Goal: Task Accomplishment & Management: Use online tool/utility

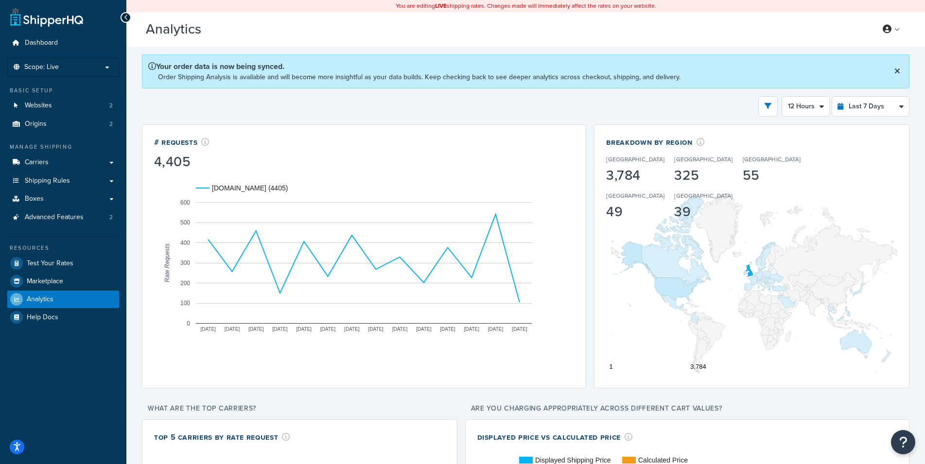
select select "12h"
select select "last_7_days"
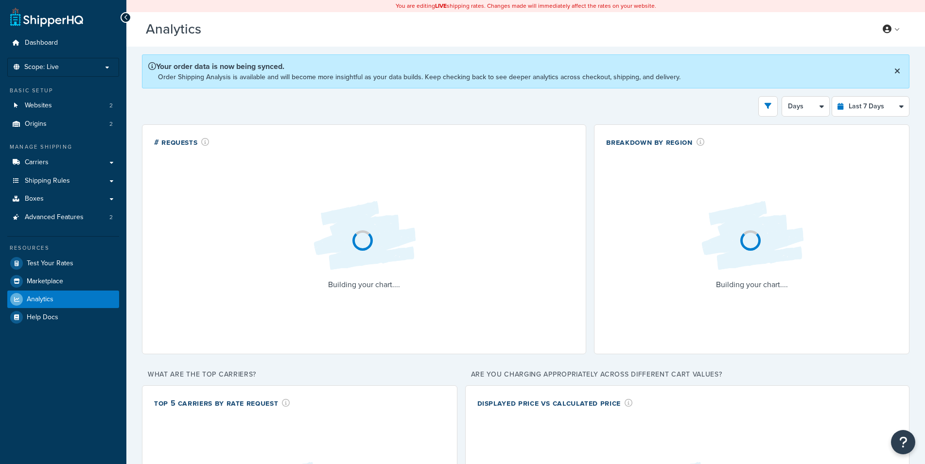
select select "last_7_days"
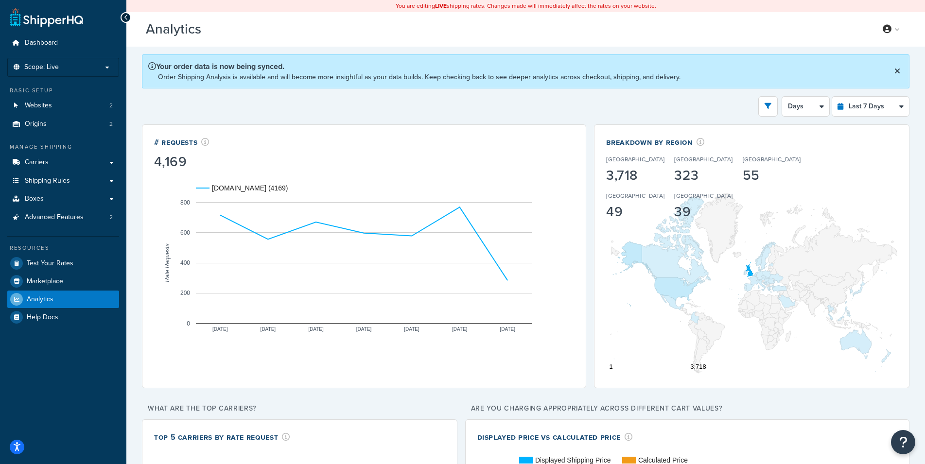
click at [885, 35] on link at bounding box center [892, 29] width 28 height 15
click at [850, 68] on span "Billing" at bounding box center [847, 68] width 17 height 9
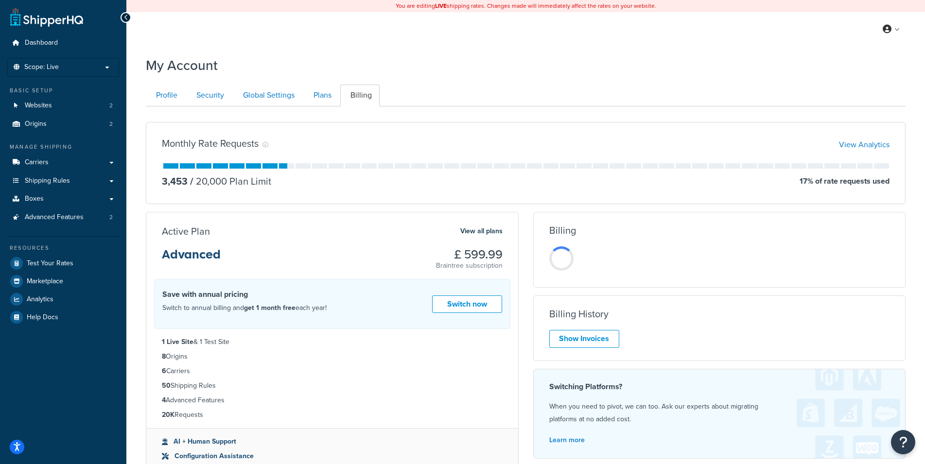
click at [376, 208] on div "Monthly Rate Requests View Analytics 3,453 / 20,000 Plan Limit 17 % of rate req…" at bounding box center [526, 300] width 774 height 372
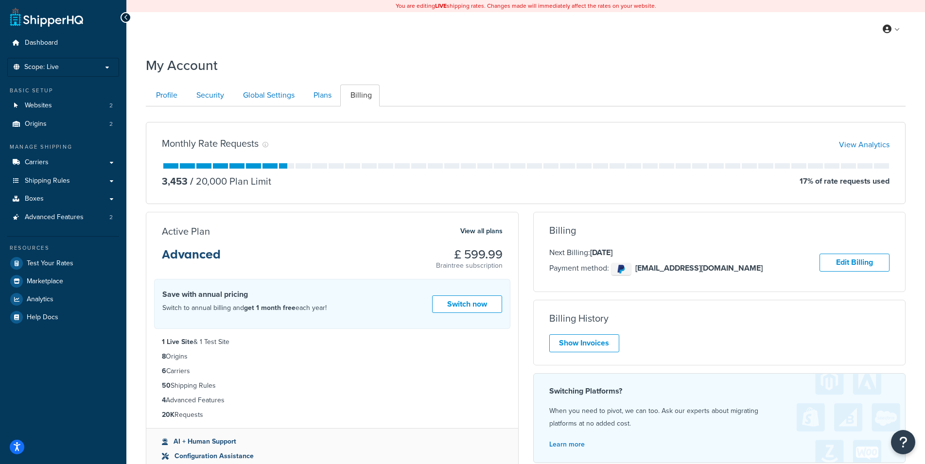
click at [376, 208] on div "Monthly Rate Requests View Analytics 3,453 / 20,000 Plan Limit 17 % of rate req…" at bounding box center [526, 300] width 774 height 372
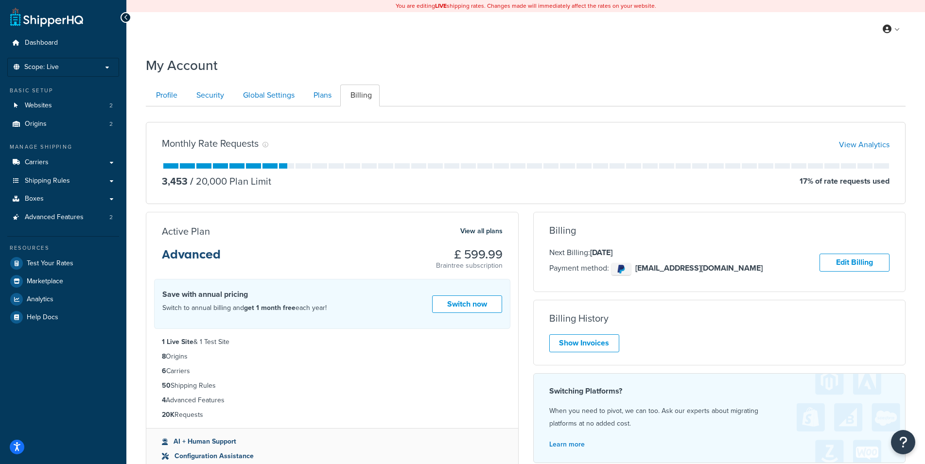
click at [376, 208] on div "Monthly Rate Requests View Analytics 3,453 / 20,000 Plan Limit 17 % of rate req…" at bounding box center [526, 300] width 774 height 372
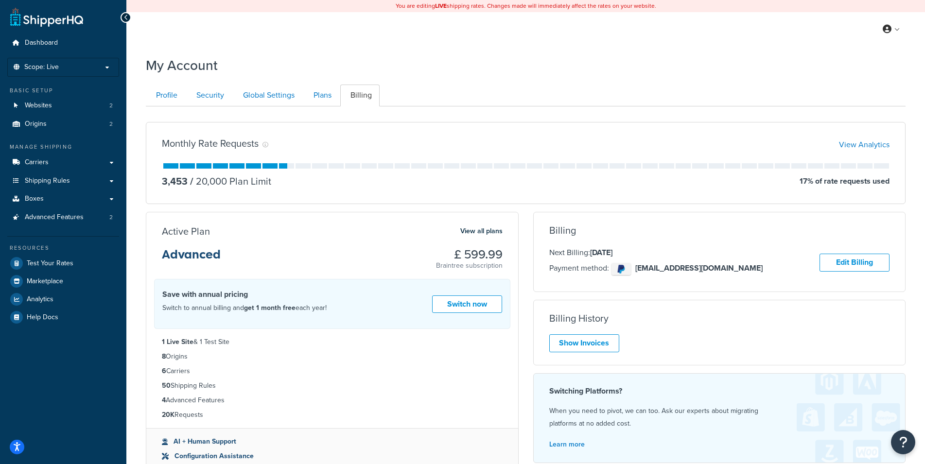
click at [378, 211] on div "Monthly Rate Requests View Analytics 3,453 / 20,000 Plan Limit 17 % of rate req…" at bounding box center [526, 300] width 774 height 372
click at [140, 182] on div "Monthly Rate Requests View Analytics 3,453 / 20,000 Plan Limit 17 % of rate req…" at bounding box center [526, 163] width 774 height 82
click at [60, 294] on link "Analytics" at bounding box center [63, 300] width 112 height 18
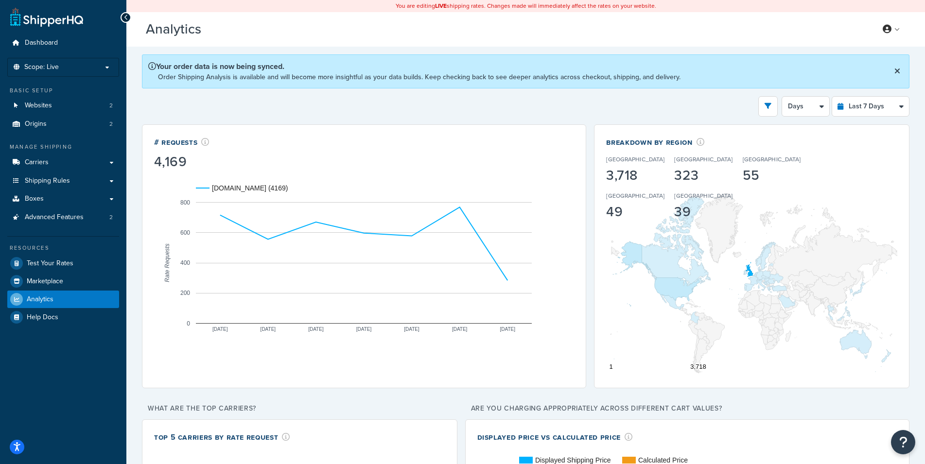
click at [602, 103] on div "Filters Website rider.co.uk Staging Websites Destination United States United K…" at bounding box center [526, 106] width 768 height 20
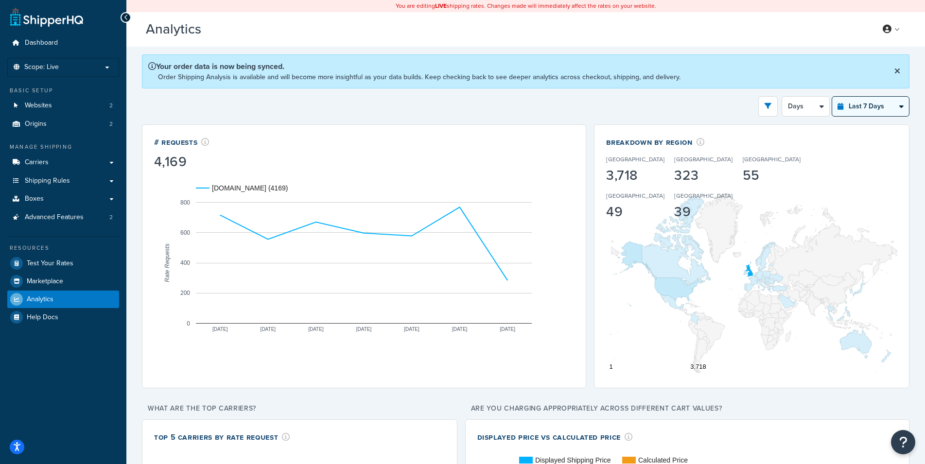
select select "last_24_hours"
click option "Last 24 Hours" at bounding box center [0, 0] width 0 height 0
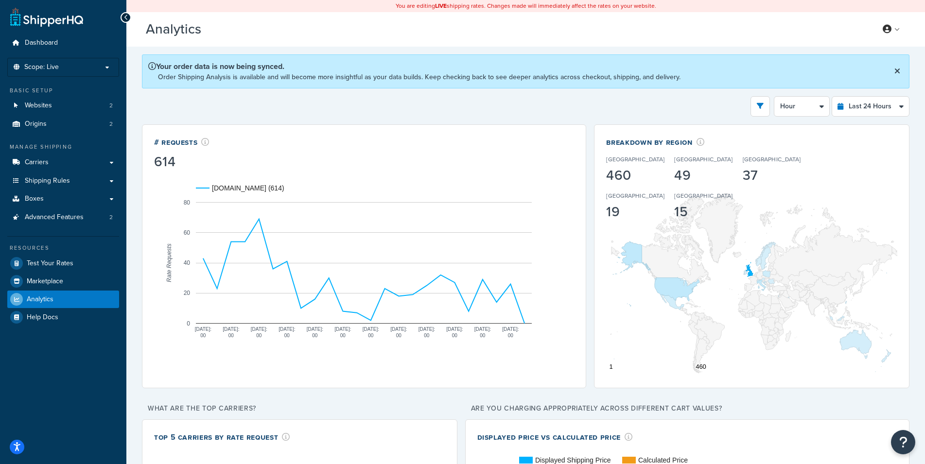
select select "30m"
click option "30 Minutes" at bounding box center [0, 0] width 0 height 0
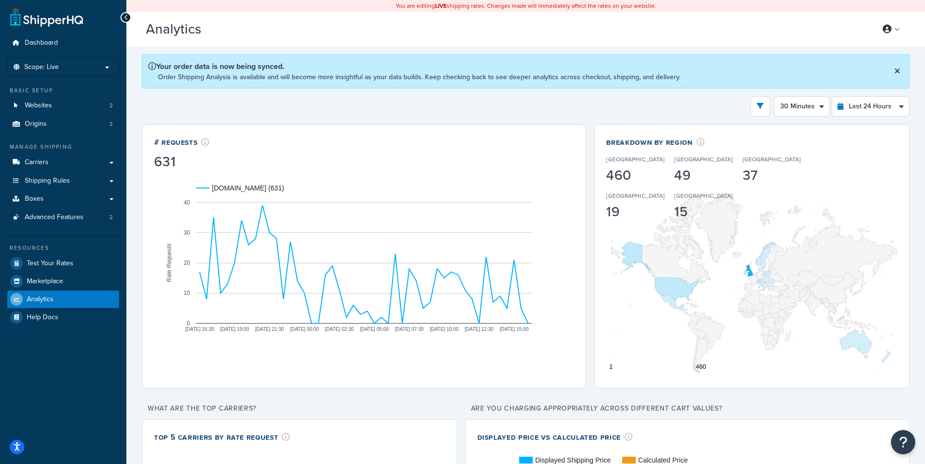
click at [569, 102] on div "Filters Website rider.co.uk Staging Websites Destination United States United K…" at bounding box center [526, 106] width 768 height 20
click at [710, 98] on div "Filters Website rider.co.uk Staging Websites Destination United States United K…" at bounding box center [526, 106] width 768 height 20
click at [706, 105] on div "Filters Website rider.co.uk Staging Websites Destination United States United K…" at bounding box center [526, 106] width 768 height 20
click at [688, 106] on div "Filters Website rider.co.uk Staging Websites Destination United States United K…" at bounding box center [526, 106] width 768 height 20
drag, startPoint x: 896, startPoint y: 74, endPoint x: 865, endPoint y: 133, distance: 66.3
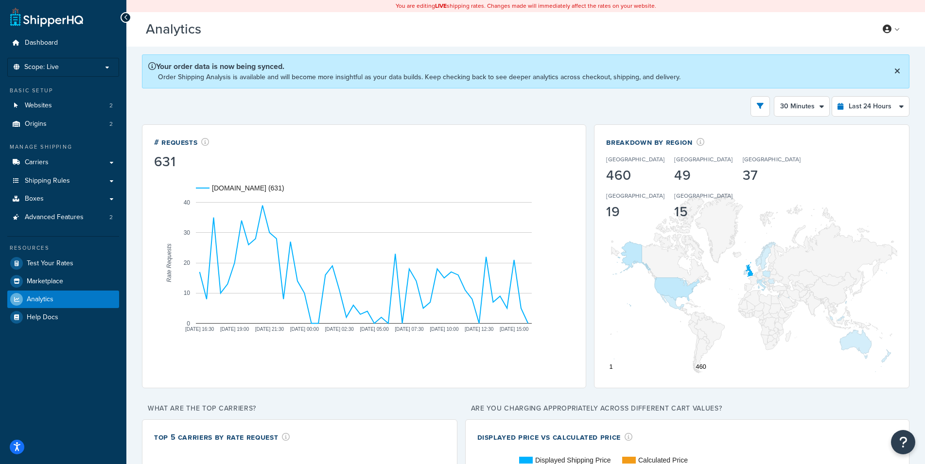
click at [896, 73] on icon at bounding box center [898, 71] width 6 height 8
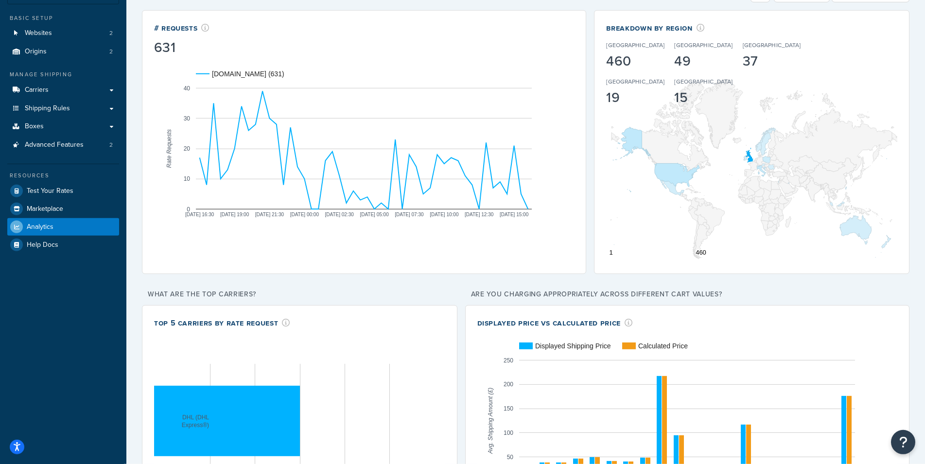
scroll to position [163, 0]
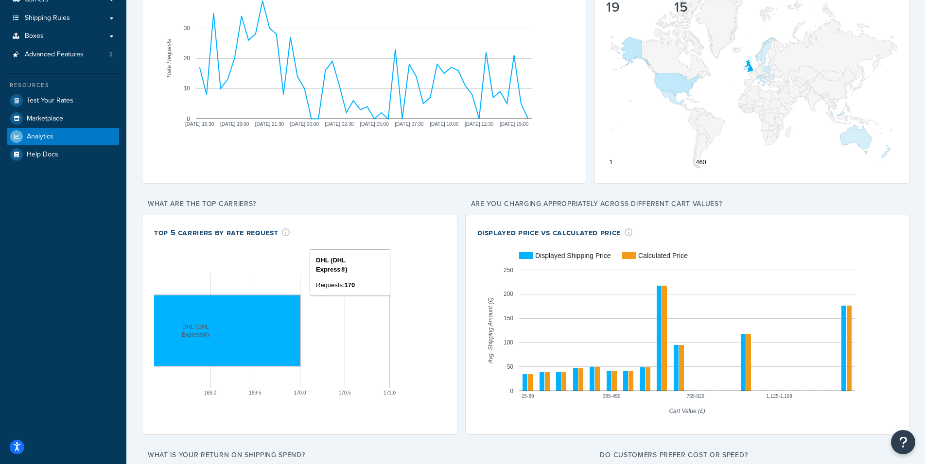
drag, startPoint x: 254, startPoint y: 306, endPoint x: 510, endPoint y: 263, distance: 259.3
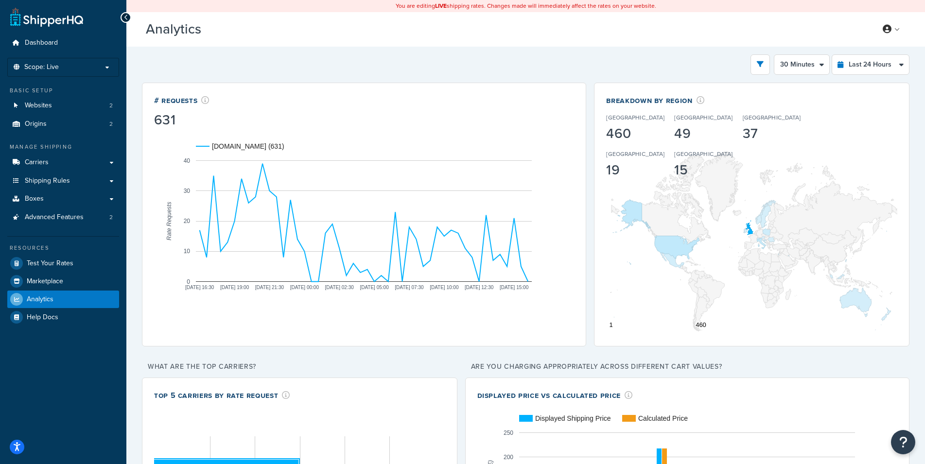
drag, startPoint x: 387, startPoint y: 83, endPoint x: 387, endPoint y: 76, distance: 6.8
click at [391, 65] on div "Filters Website rider.co.uk Staging Websites Destination United States United K…" at bounding box center [526, 64] width 768 height 20
click at [44, 184] on span "Shipping Rules" at bounding box center [47, 181] width 45 height 8
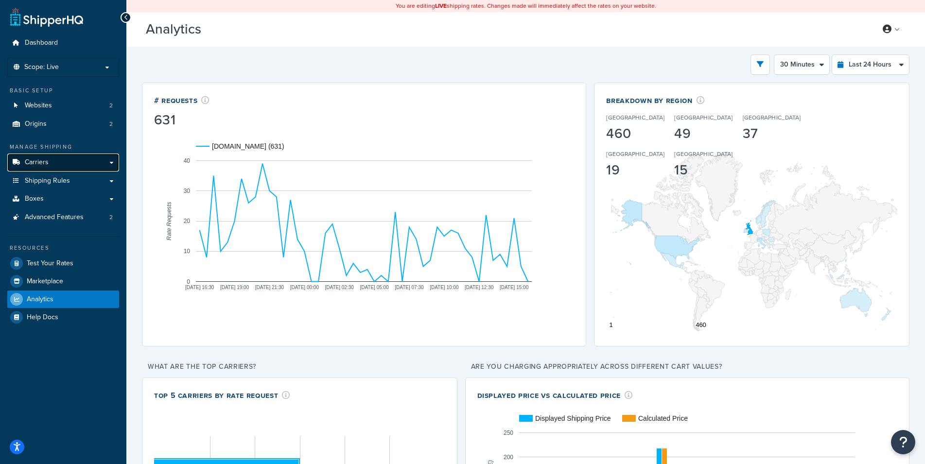
click at [59, 164] on link "Carriers" at bounding box center [63, 163] width 112 height 18
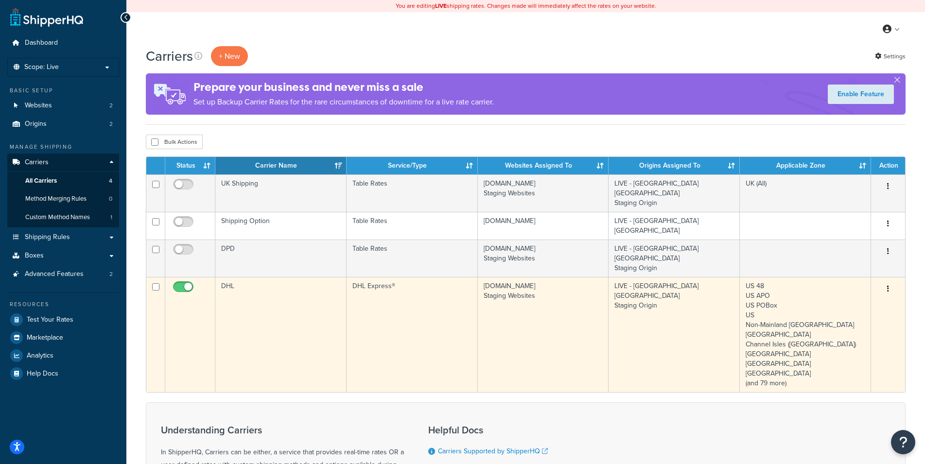
click at [544, 290] on td "[DOMAIN_NAME] Staging Websites" at bounding box center [543, 334] width 131 height 115
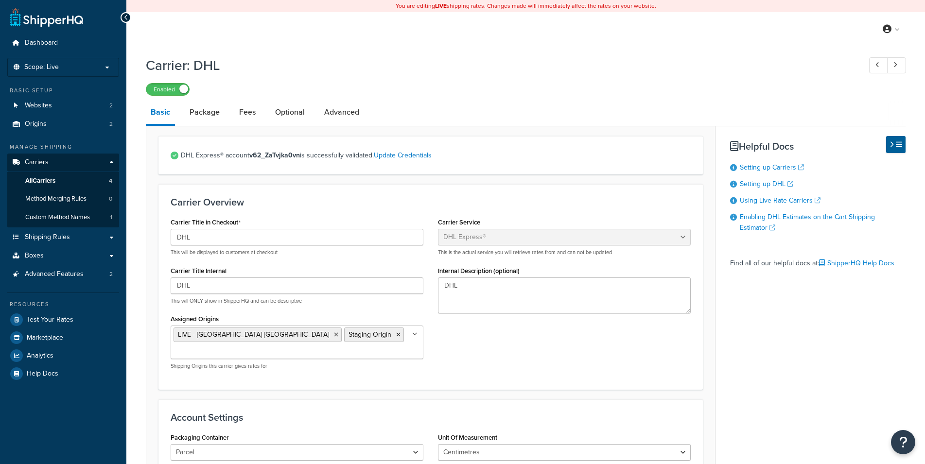
select select "dhl"
select select "kg"
select select "CM"
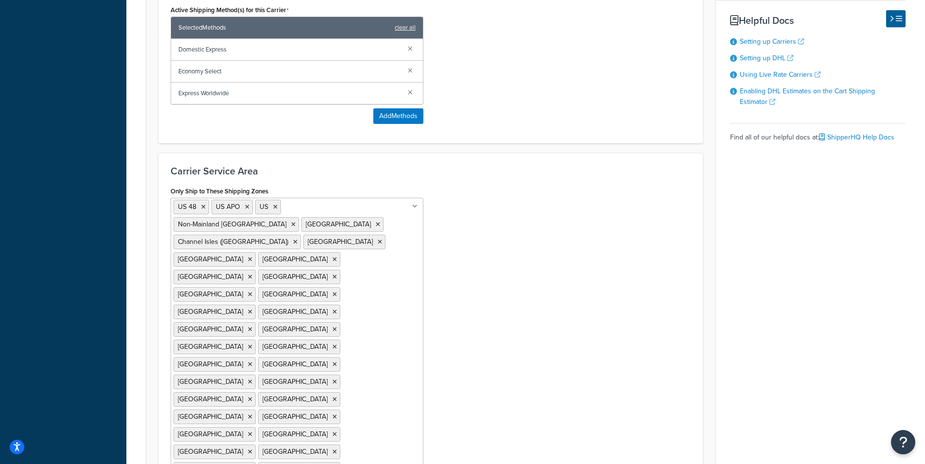
scroll to position [596, 0]
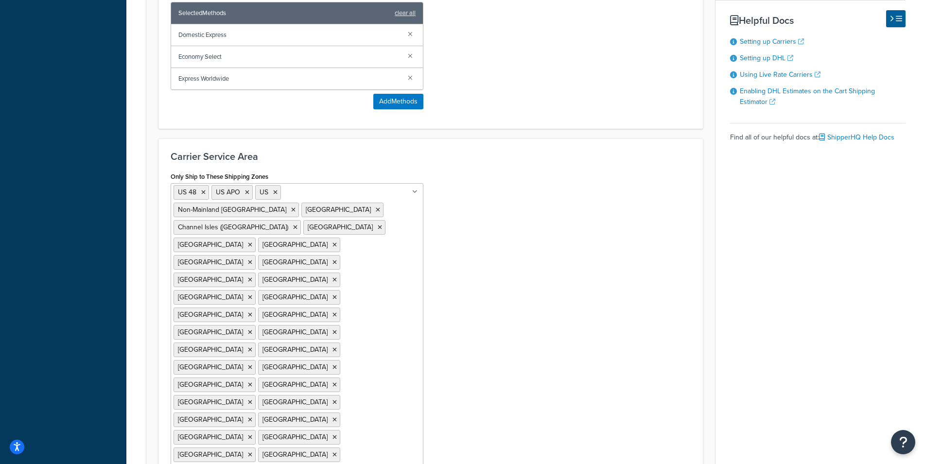
drag, startPoint x: 530, startPoint y: 242, endPoint x: 533, endPoint y: 246, distance: 5.5
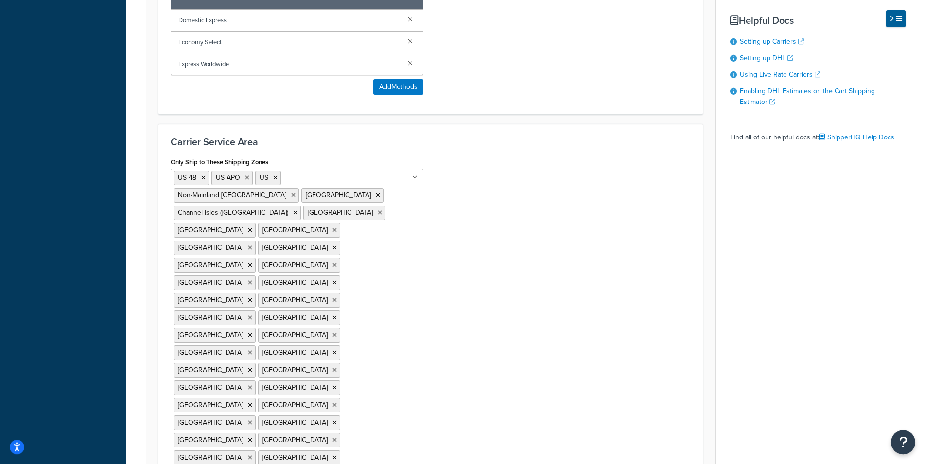
scroll to position [647, 0]
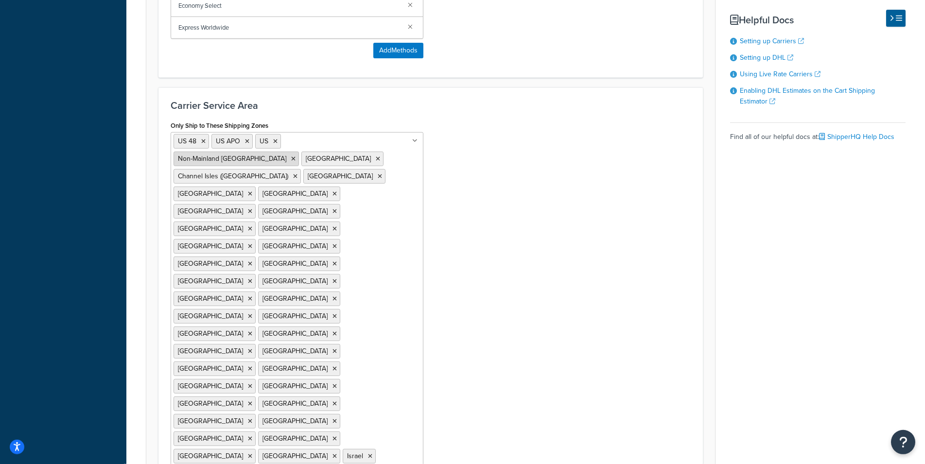
click at [296, 156] on icon at bounding box center [293, 159] width 4 height 6
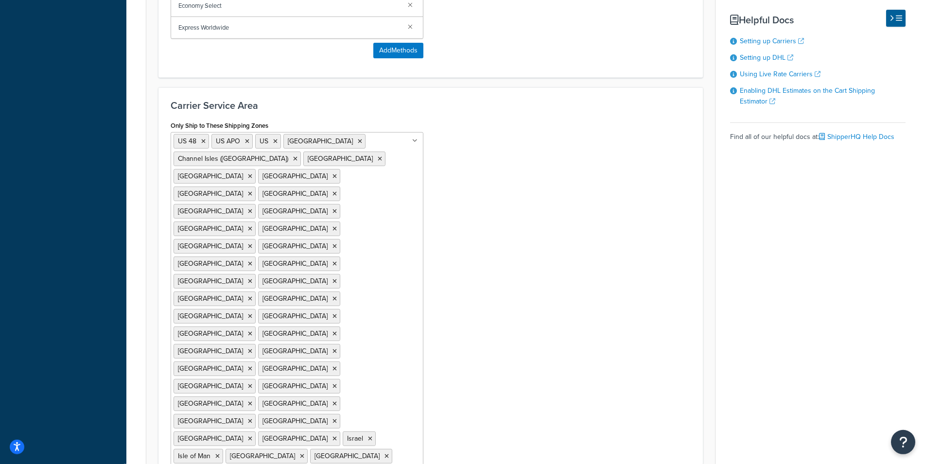
drag, startPoint x: 542, startPoint y: 248, endPoint x: 538, endPoint y: 239, distance: 10.5
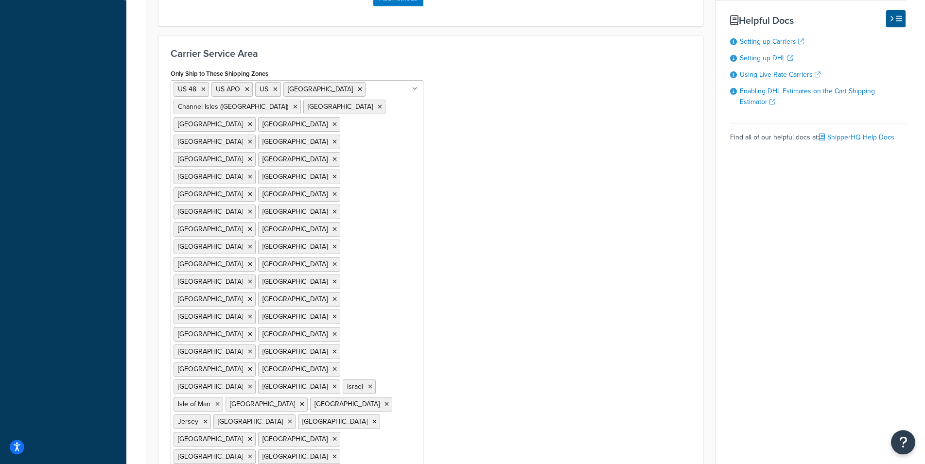
scroll to position [702, 0]
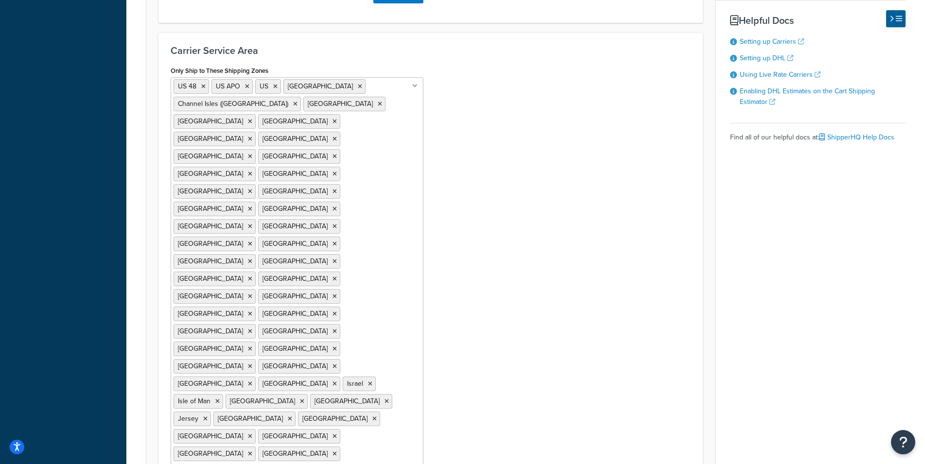
click at [516, 273] on div "Only Ship to These Shipping Zones US 48 US APO US Northern Ireland Channel Isle…" at bounding box center [430, 450] width 535 height 773
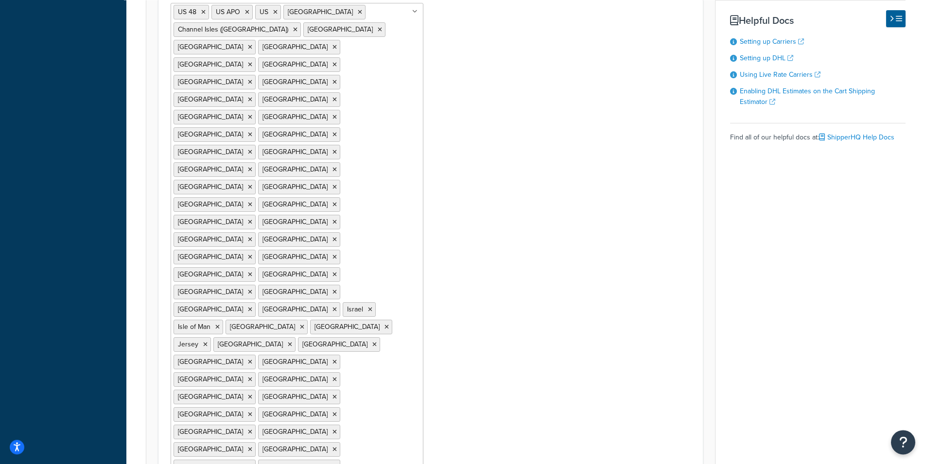
scroll to position [793, 0]
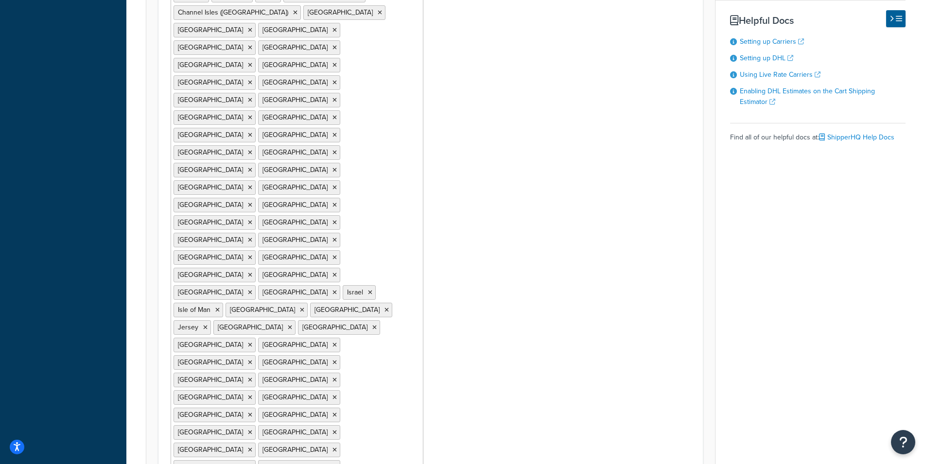
drag, startPoint x: 577, startPoint y: 210, endPoint x: 440, endPoint y: 382, distance: 219.3
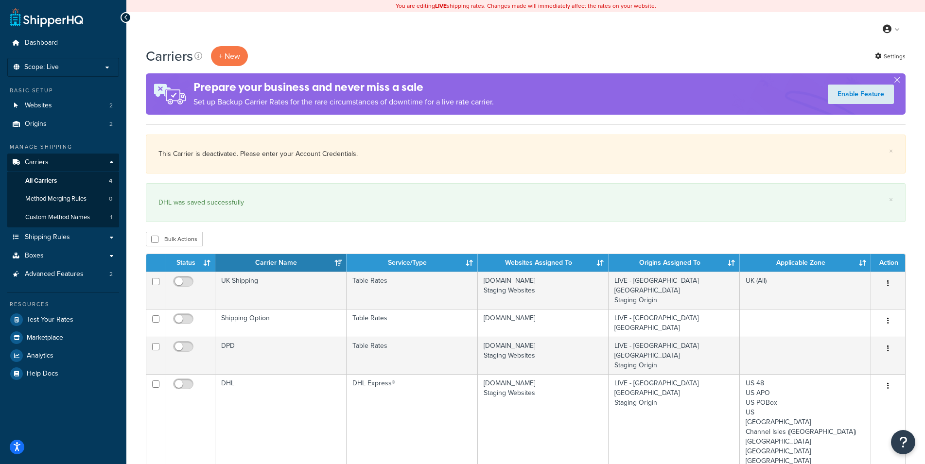
click at [382, 147] on div "× This Carrier is deactivated. Please enter your Account Credentials." at bounding box center [526, 154] width 760 height 39
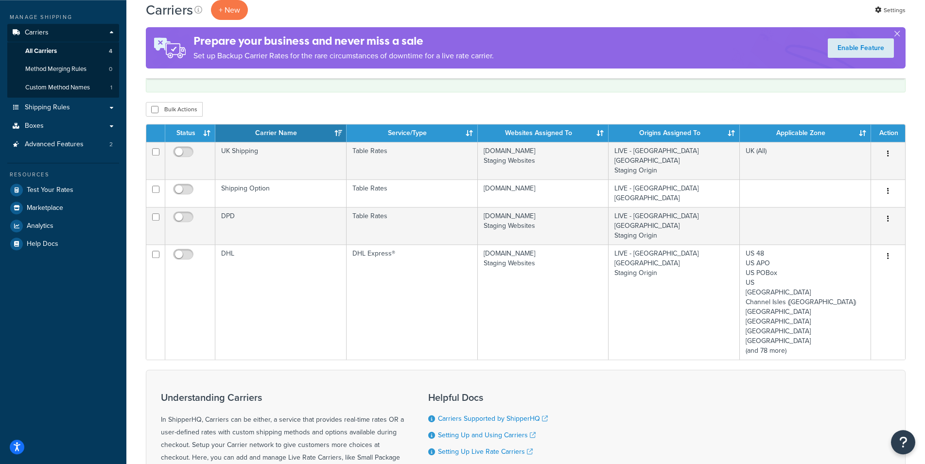
scroll to position [56, 0]
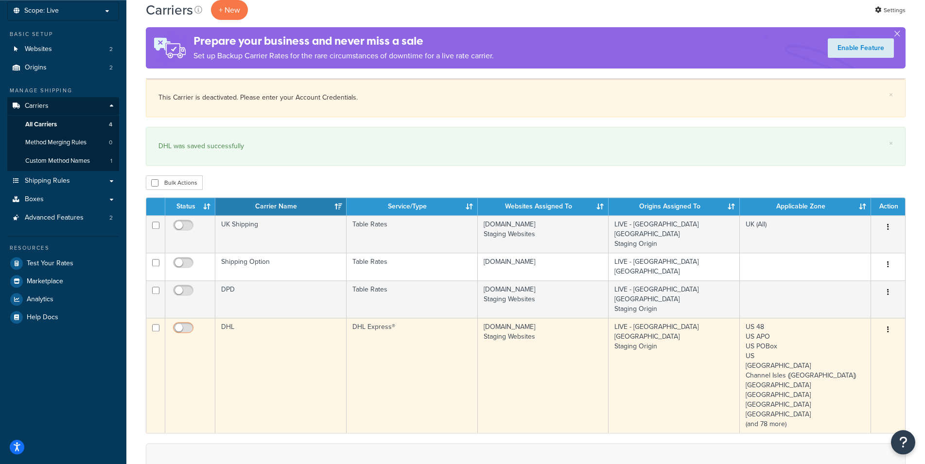
click at [186, 324] on input "checkbox" at bounding box center [184, 330] width 27 height 12
checkbox input "true"
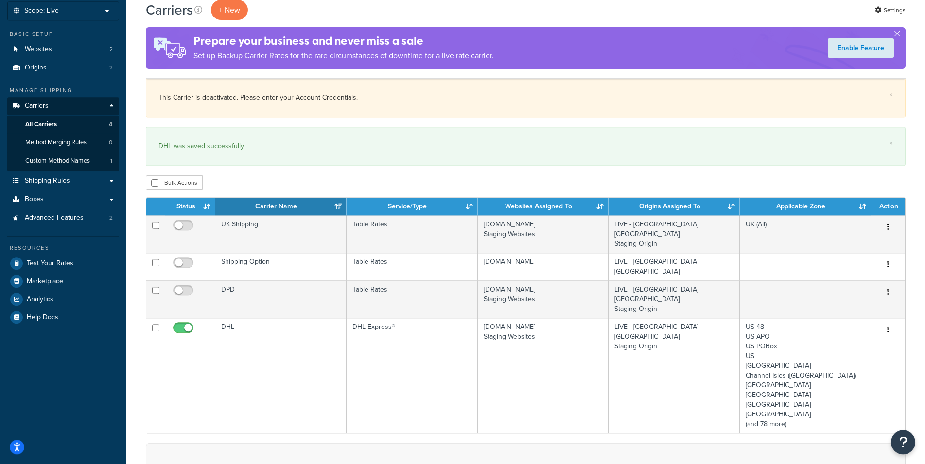
click at [406, 148] on div "DHL was saved successfully" at bounding box center [525, 147] width 735 height 14
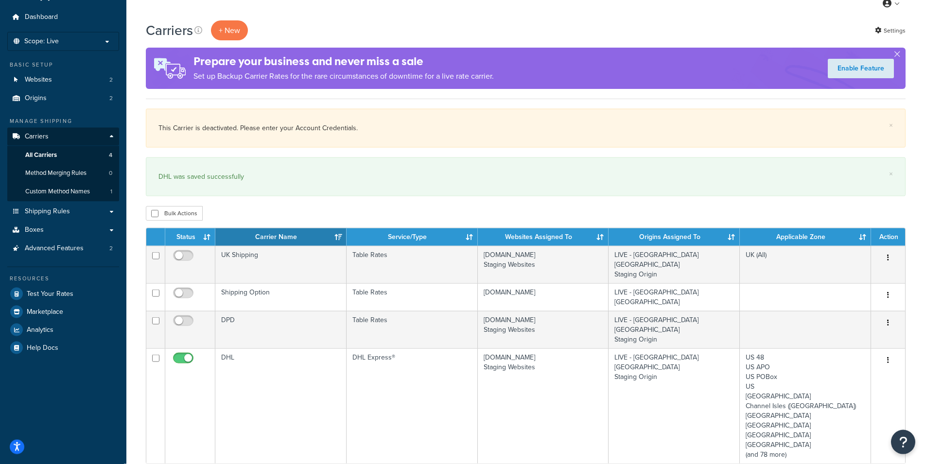
scroll to position [7, 0]
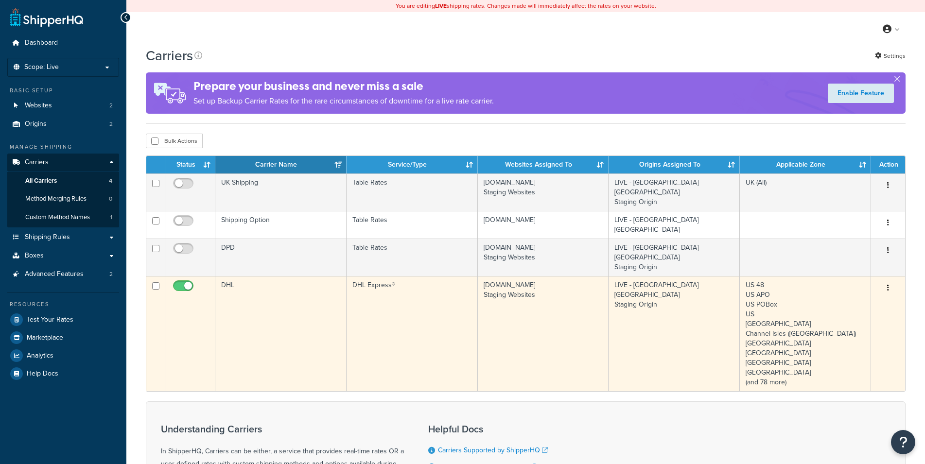
scroll to position [6, 0]
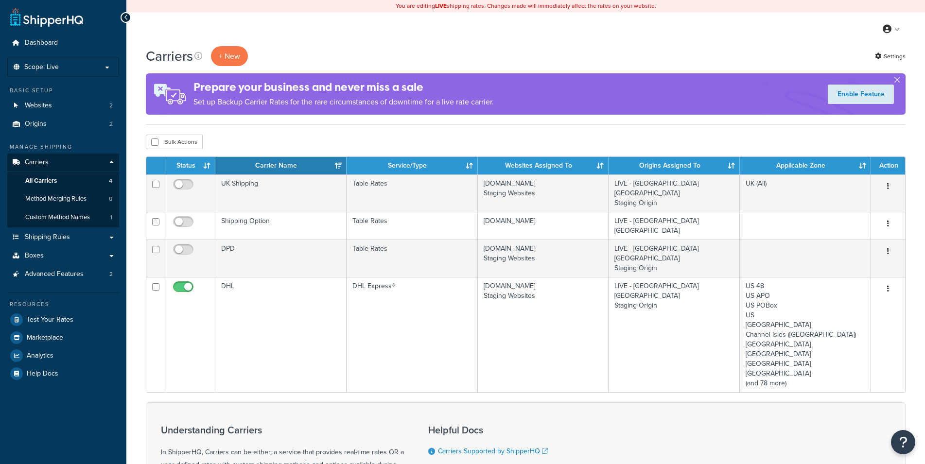
click at [547, 301] on td "[DOMAIN_NAME] Staging Websites" at bounding box center [543, 334] width 131 height 115
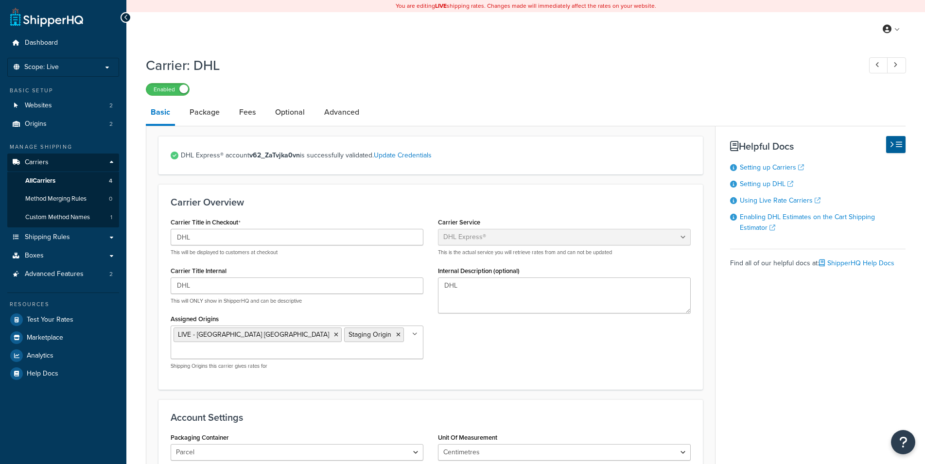
select select "dhl"
select select "kg"
select select "CM"
click at [204, 116] on link "Package" at bounding box center [205, 112] width 40 height 23
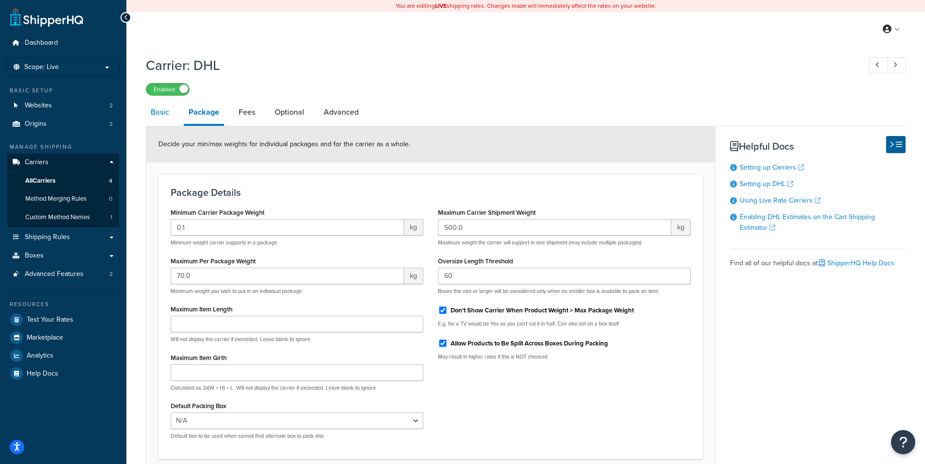
click at [173, 114] on link "Basic" at bounding box center [160, 112] width 28 height 23
select select "dhl"
select select "kg"
select select "CM"
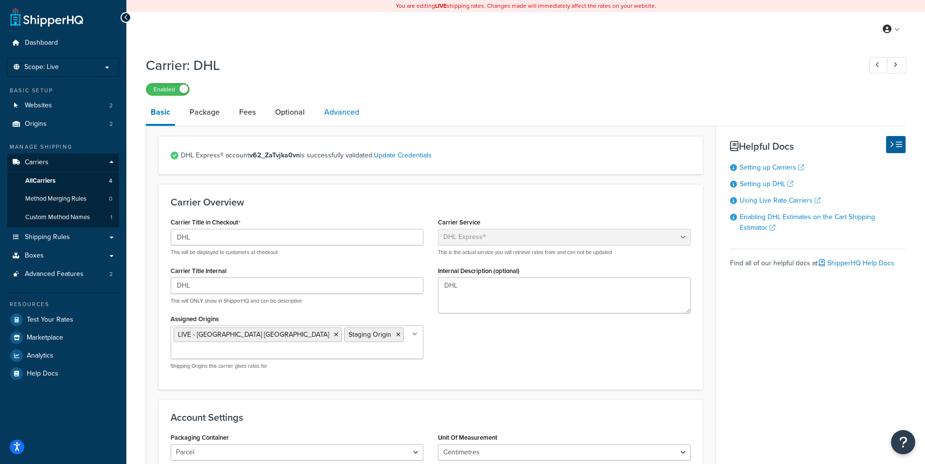
click at [329, 114] on link "Advanced" at bounding box center [341, 112] width 45 height 23
select select "false"
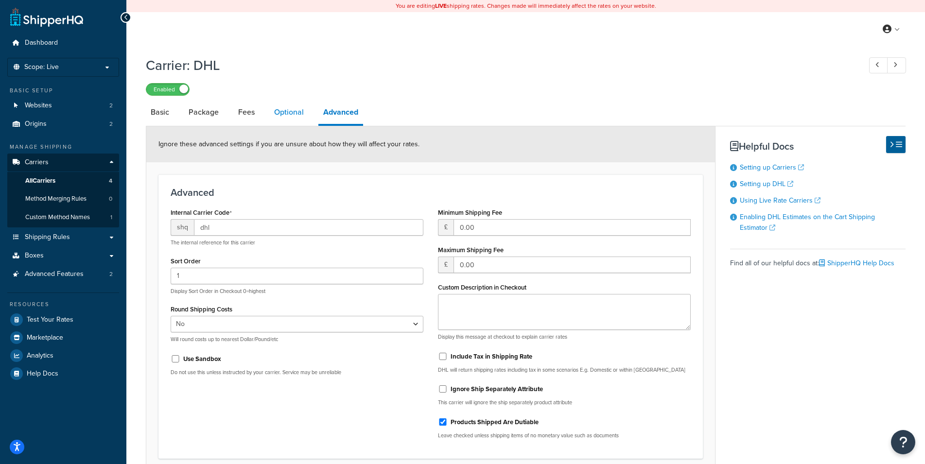
click at [294, 116] on link "Optional" at bounding box center [288, 112] width 39 height 23
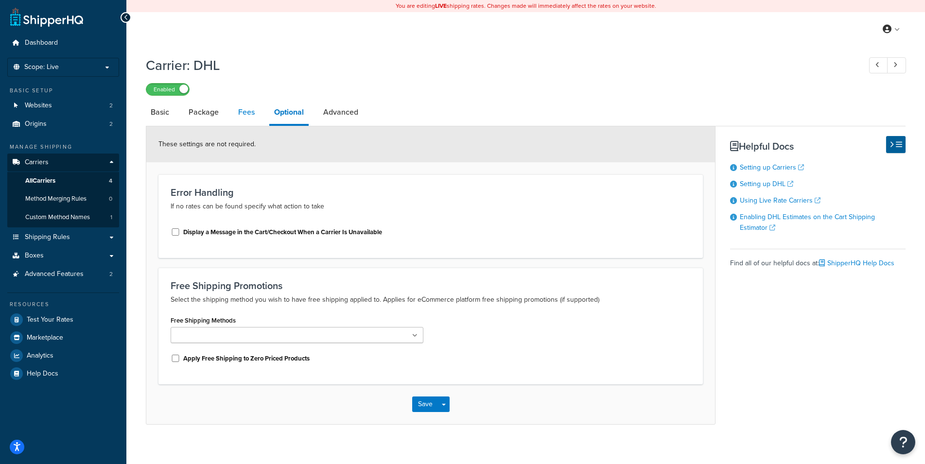
click at [250, 111] on link "Fees" at bounding box center [246, 112] width 26 height 23
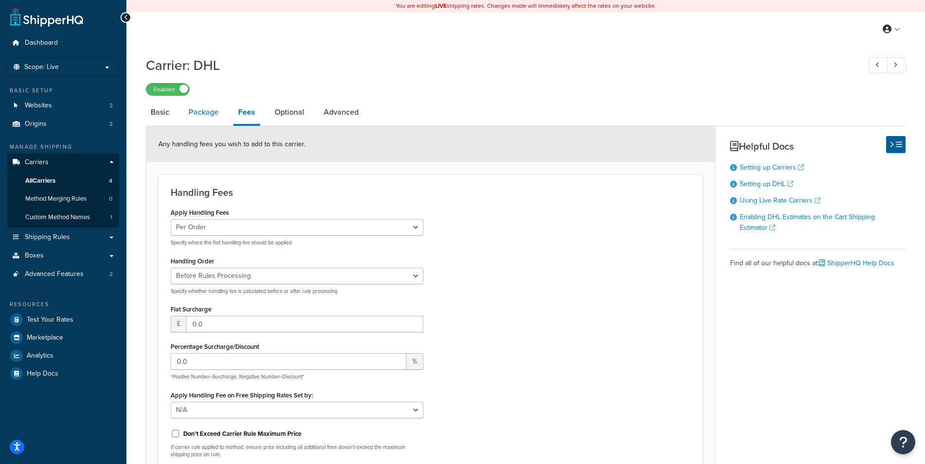
click at [200, 113] on link "Package" at bounding box center [204, 112] width 40 height 23
click at [53, 178] on span "All Carriers" at bounding box center [40, 181] width 30 height 8
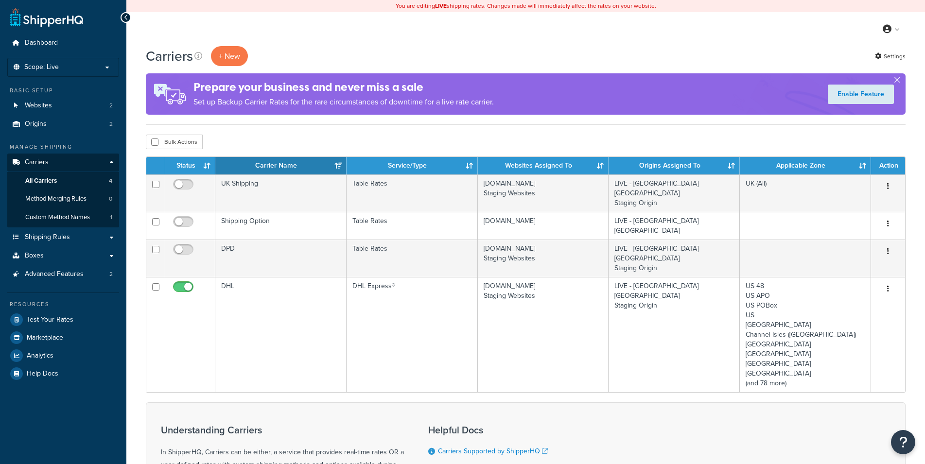
click at [391, 128] on div "Carriers + New Settings Prepare your business and never miss a sale Set up Back…" at bounding box center [525, 331] width 799 height 570
click at [406, 134] on div "Carriers + New Settings Prepare your business and never miss a sale Set up Back…" at bounding box center [525, 331] width 799 height 570
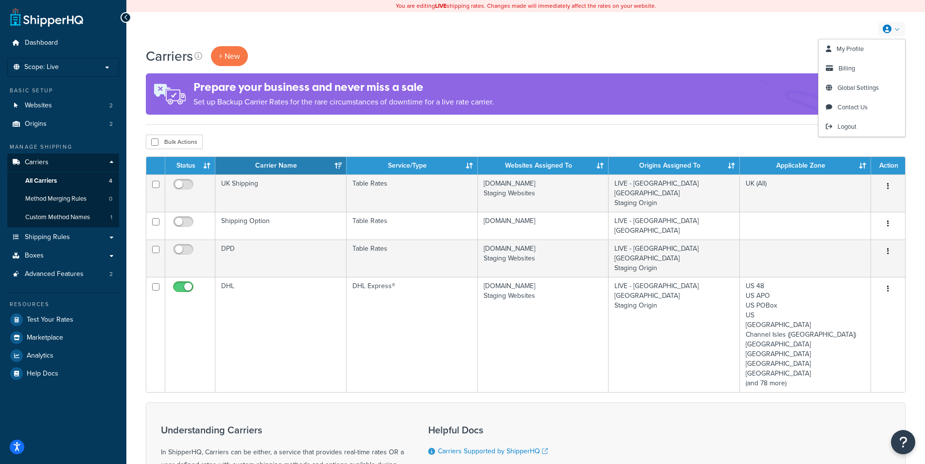
click at [918, 50] on div "Carriers + New Settings Prepare your business and never miss a sale Set up Back…" at bounding box center [525, 331] width 799 height 570
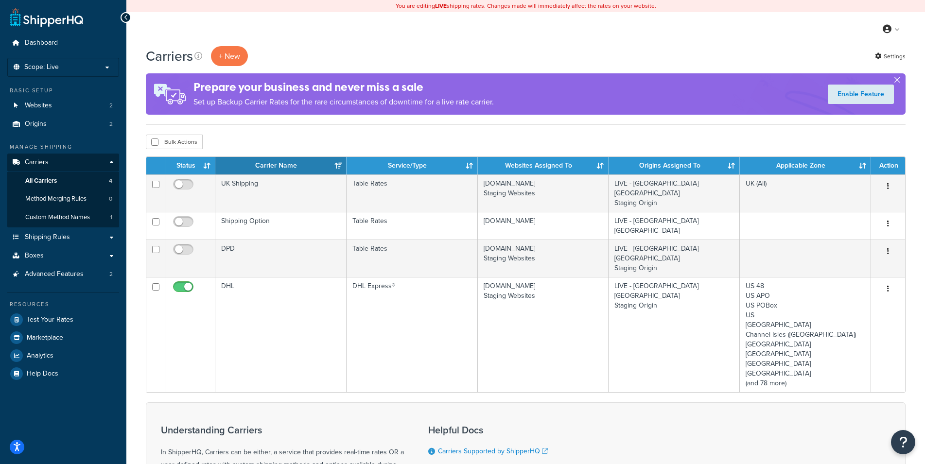
click at [897, 81] on button "button" at bounding box center [897, 82] width 2 height 2
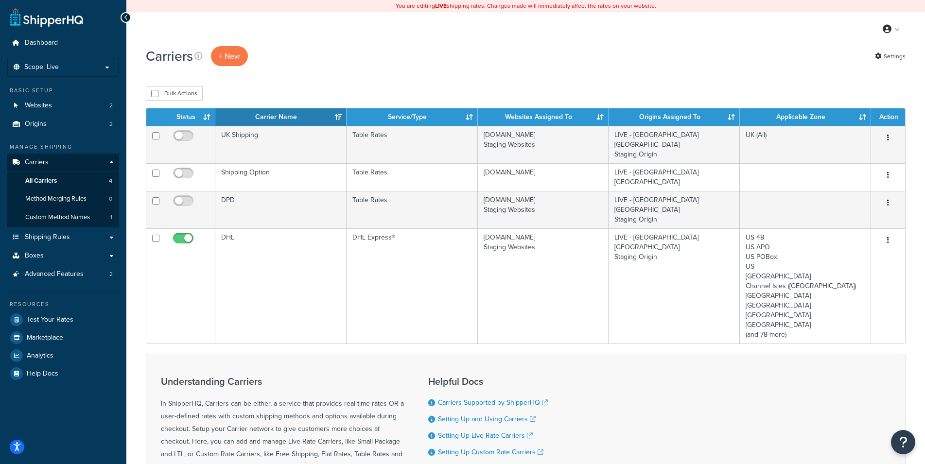
click at [911, 89] on div "Carriers + New Settings Bulk Actions Duplicate Delete Contact Us Send Us A Mess…" at bounding box center [525, 306] width 799 height 521
click at [135, 192] on div "Carriers + New Settings Bulk Actions Duplicate Delete Contact Us Send Us A Mess…" at bounding box center [525, 306] width 799 height 521
click at [60, 323] on span "Test Your Rates" at bounding box center [50, 320] width 47 height 8
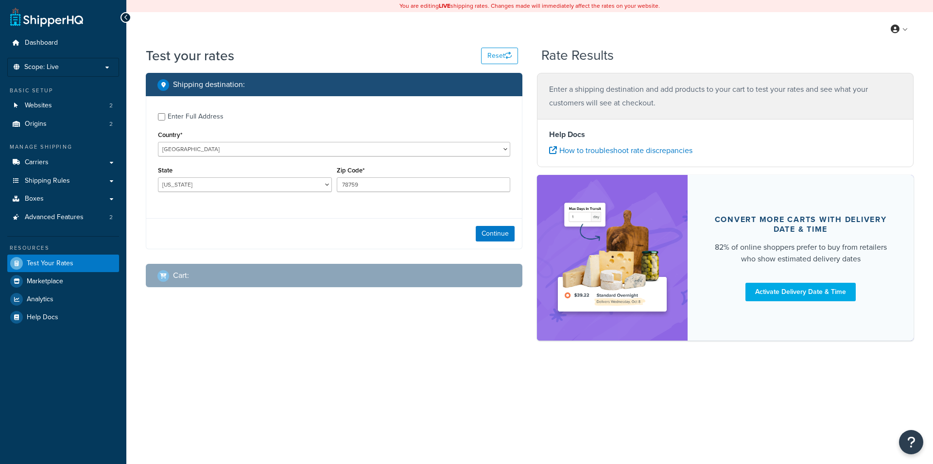
select select "[GEOGRAPHIC_DATA]"
click at [226, 149] on select "[GEOGRAPHIC_DATA] [GEOGRAPHIC_DATA] [GEOGRAPHIC_DATA] [GEOGRAPHIC_DATA] [GEOGRA…" at bounding box center [334, 149] width 352 height 15
select select "GB"
click option "[GEOGRAPHIC_DATA]" at bounding box center [0, 0] width 0 height 0
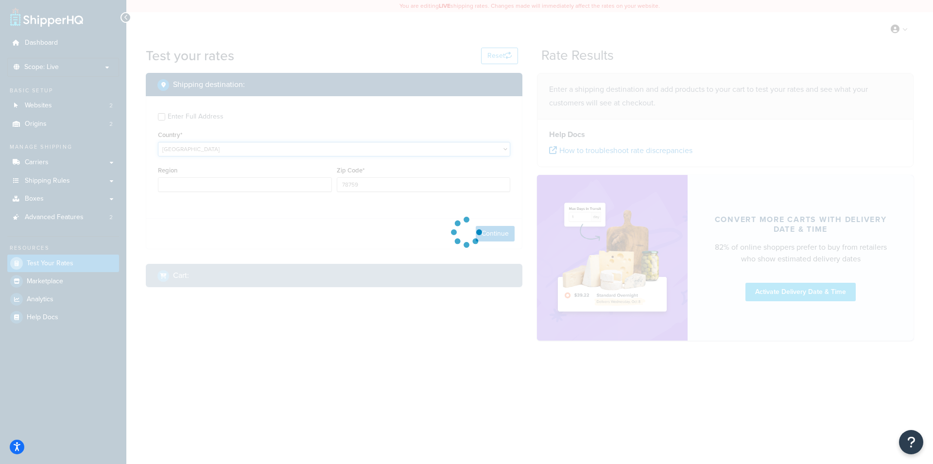
type input "[GEOGRAPHIC_DATA]"
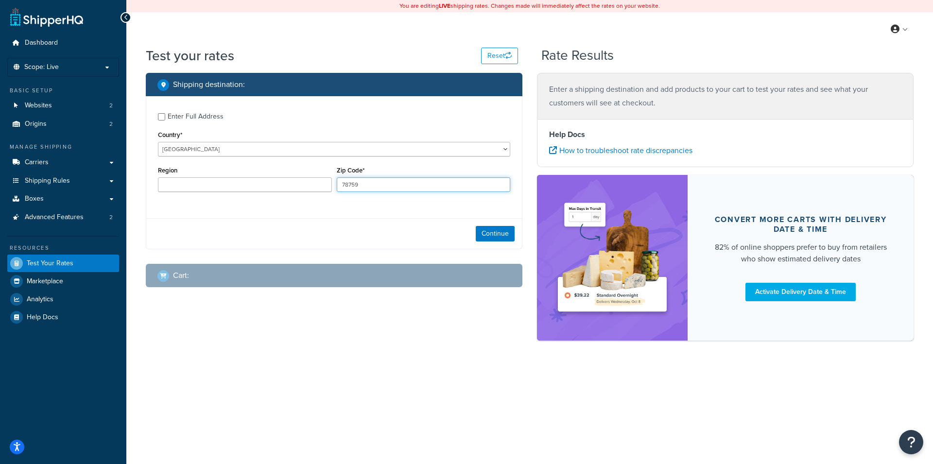
drag, startPoint x: 366, startPoint y: 187, endPoint x: 324, endPoint y: 180, distance: 41.9
click at [337, 180] on input "78759" at bounding box center [424, 184] width 174 height 15
type input "cm11 2tw"
drag, startPoint x: 341, startPoint y: 229, endPoint x: 509, endPoint y: 240, distance: 168.6
click at [346, 230] on div "Continue" at bounding box center [334, 233] width 376 height 31
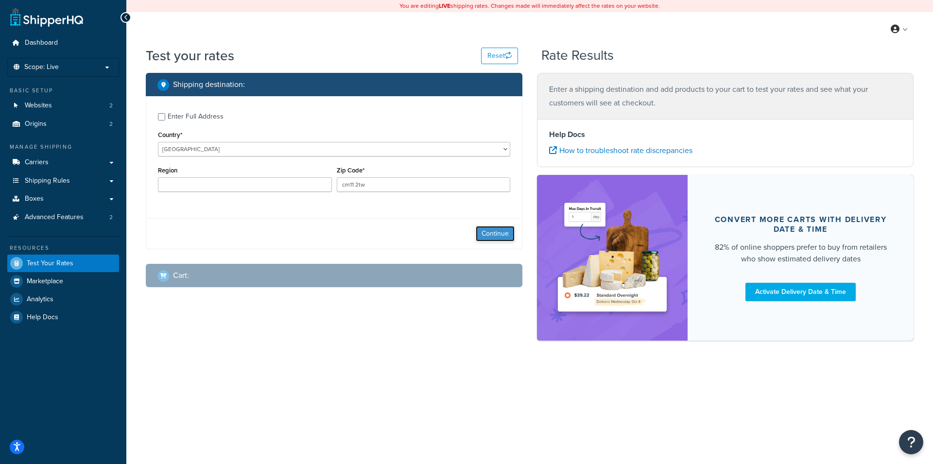
click at [502, 237] on button "Continue" at bounding box center [495, 234] width 39 height 16
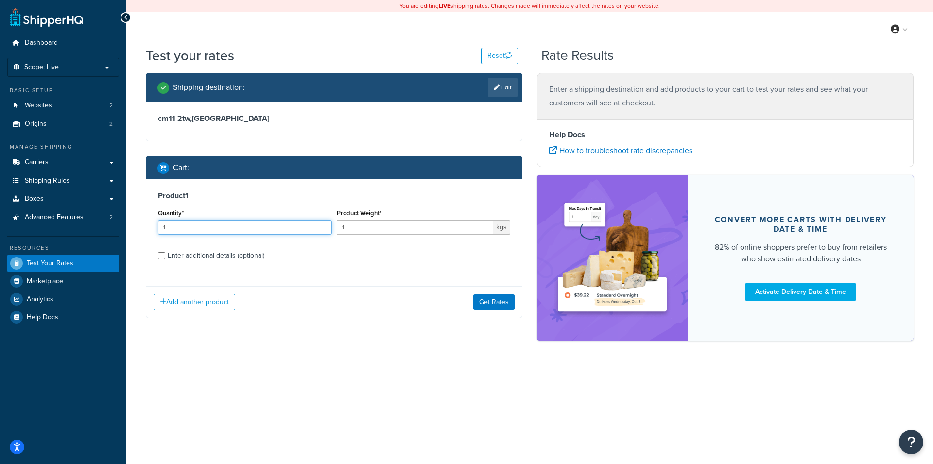
drag, startPoint x: 203, startPoint y: 226, endPoint x: 5, endPoint y: 214, distance: 197.7
click at [158, 220] on input "1" at bounding box center [245, 227] width 174 height 15
drag, startPoint x: 369, startPoint y: 231, endPoint x: 271, endPoint y: 224, distance: 98.0
click at [337, 224] on input "1" at bounding box center [415, 227] width 157 height 15
type input "3.0"
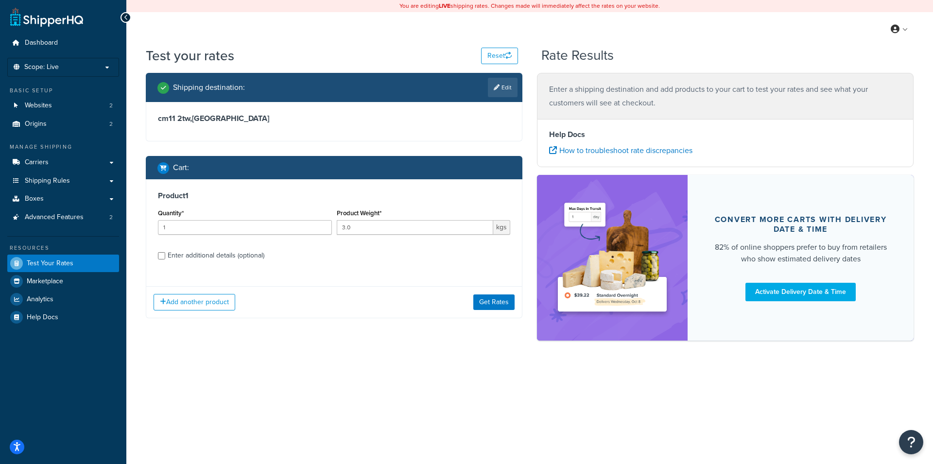
click at [197, 256] on div "Enter additional details (optional)" at bounding box center [216, 256] width 97 height 14
click at [165, 256] on input "Enter additional details (optional)" at bounding box center [161, 255] width 7 height 7
checkbox input "true"
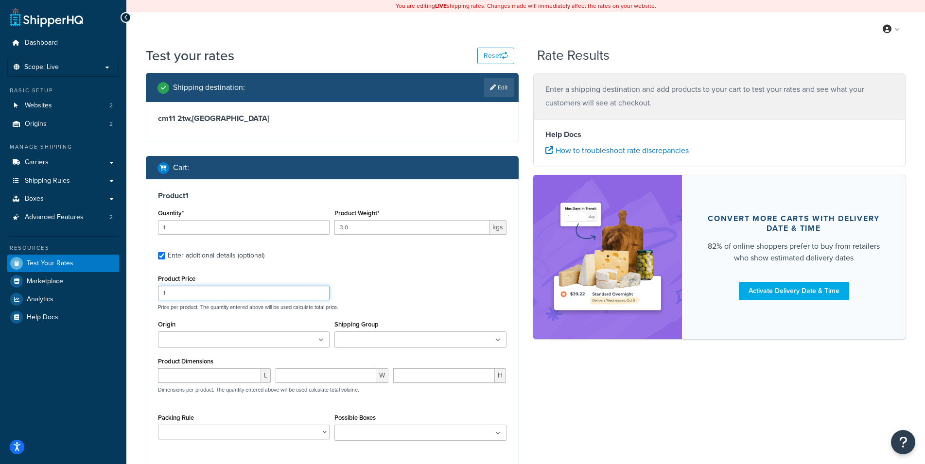
drag, startPoint x: 216, startPoint y: 296, endPoint x: 69, endPoint y: 296, distance: 147.3
click at [158, 296] on input "1" at bounding box center [244, 293] width 172 height 15
type input "253.00"
click at [368, 344] on input "Shipping Group" at bounding box center [380, 340] width 86 height 11
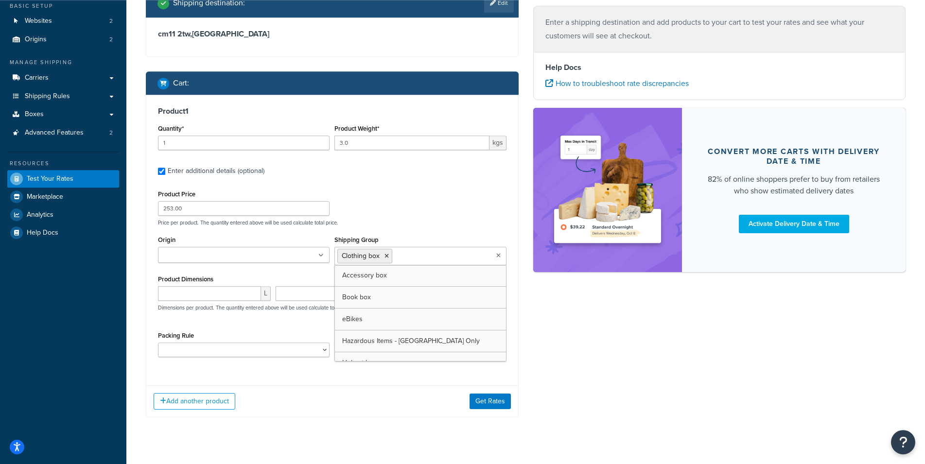
scroll to position [99, 0]
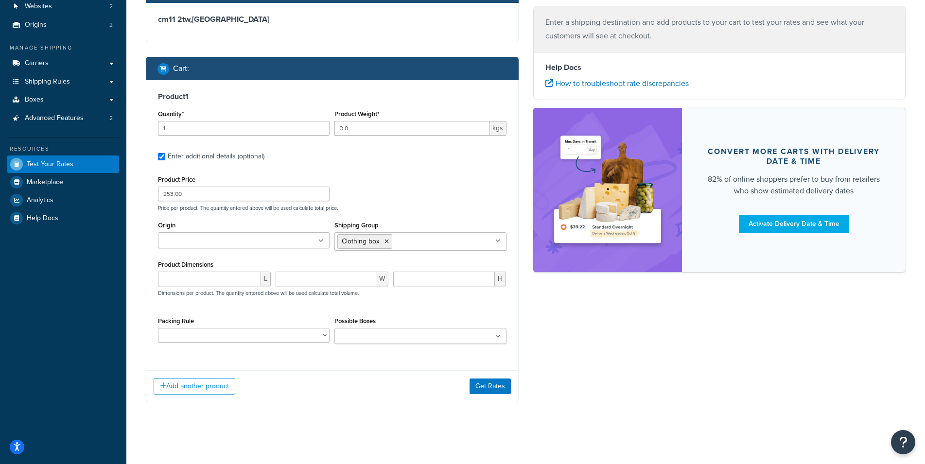
drag, startPoint x: 598, startPoint y: 344, endPoint x: 504, endPoint y: 344, distance: 93.8
click at [598, 344] on div "Shipping destination : Edit cm11 2tw , [GEOGRAPHIC_DATA] Cart : Product 1 Quant…" at bounding box center [526, 195] width 774 height 443
click at [158, 328] on select "Book Packing Rule Boot Packing Rule Caps Packing Rule Default Packing Rule - Ex…" at bounding box center [244, 335] width 172 height 15
select select "28815"
click option "Jacket Packing Rule" at bounding box center [0, 0] width 0 height 0
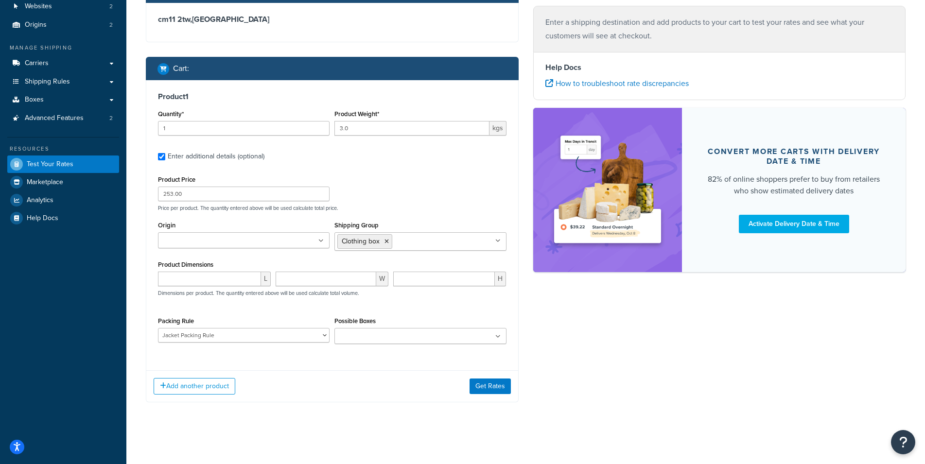
drag, startPoint x: 553, startPoint y: 374, endPoint x: 548, endPoint y: 373, distance: 5.5
click at [551, 373] on div "Shipping destination : Edit cm11 2tw , [GEOGRAPHIC_DATA] Cart : Product 1 Quant…" at bounding box center [526, 195] width 774 height 443
click at [477, 390] on button "Get Rates" at bounding box center [490, 387] width 41 height 16
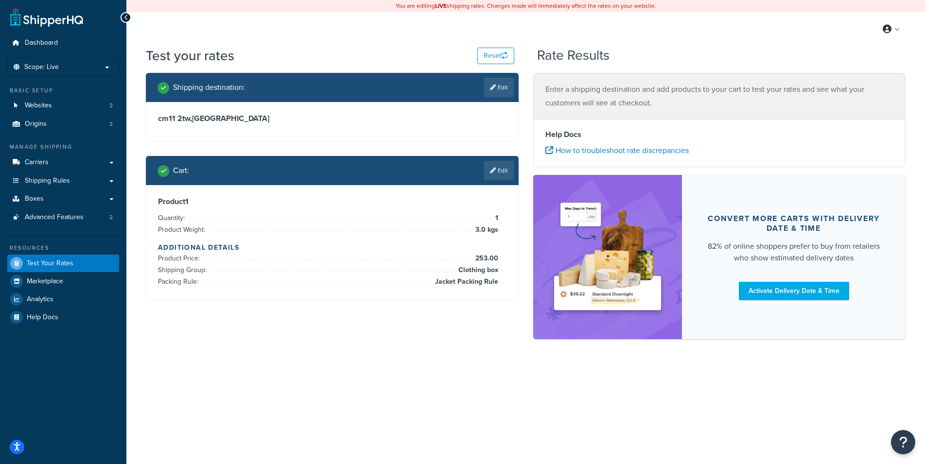
scroll to position [0, 0]
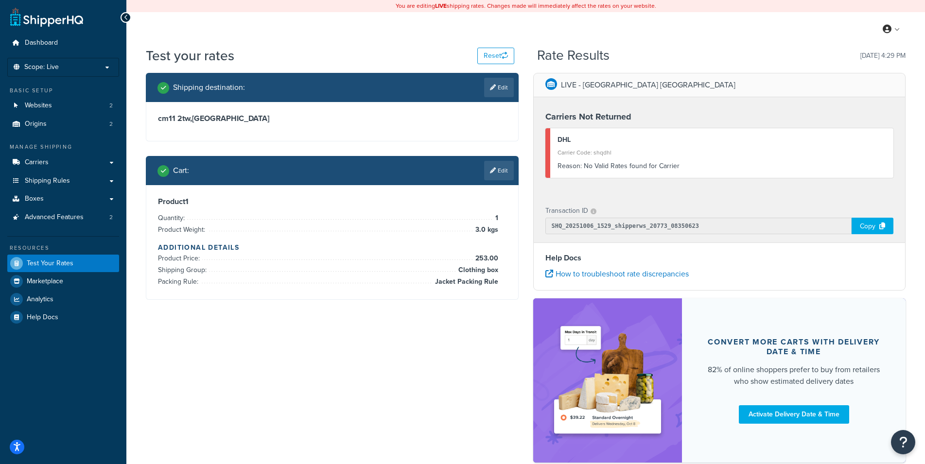
click at [524, 270] on div "Shipping destination : Edit cm11 2tw , [GEOGRAPHIC_DATA] Cart : Edit Product 1 …" at bounding box center [332, 194] width 387 height 242
click at [535, 155] on div "Carriers Not Returned DHL Carrier Code: shqdhl Reason: No Valid Rates found for…" at bounding box center [720, 146] width 372 height 99
click at [651, 174] on div "DHL Carrier Code: shqdhl Reason: No Valid Rates found for Carrier" at bounding box center [719, 153] width 349 height 50
click at [651, 173] on div "Reason: No Valid Rates found for Carrier" at bounding box center [722, 166] width 329 height 14
click at [135, 140] on div "Test your rates Reset Rate Results [DATE] 4:29 PM Shipping destination : Edit c…" at bounding box center [525, 271] width 799 height 451
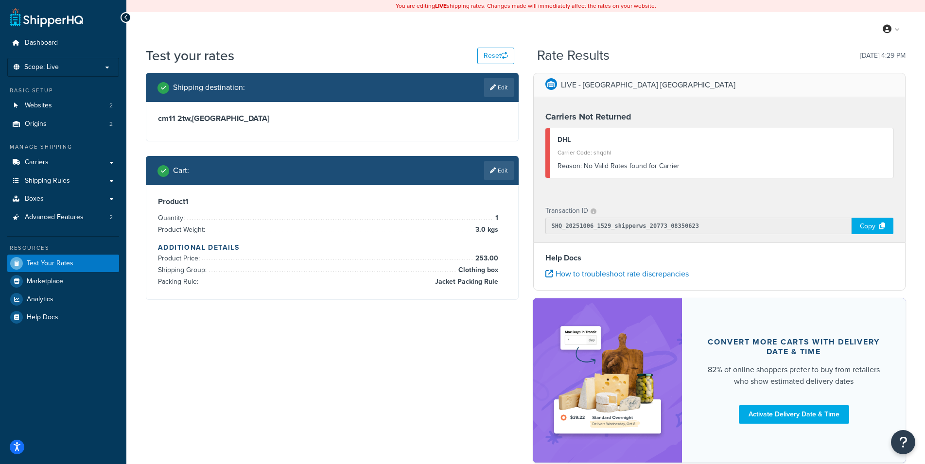
click at [137, 117] on div "Test your rates Reset Rate Results [DATE] 4:29 PM Shipping destination : Edit c…" at bounding box center [525, 271] width 799 height 451
click at [624, 119] on strong "Carriers Not Returned" at bounding box center [588, 116] width 86 height 13
click at [646, 116] on h4 "Carriers Not Returned" at bounding box center [719, 116] width 349 height 13
click at [642, 115] on h4 "Carriers Not Returned" at bounding box center [719, 116] width 349 height 13
click at [639, 112] on h4 "Carriers Not Returned" at bounding box center [719, 116] width 349 height 13
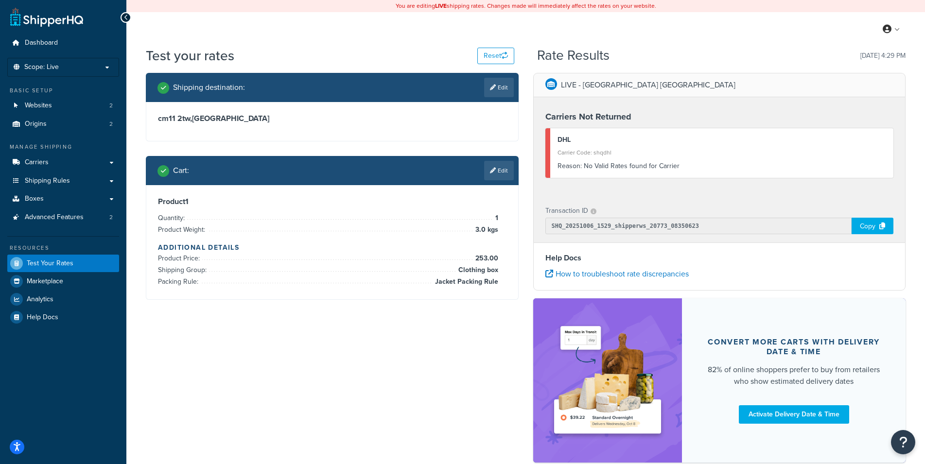
click at [639, 112] on h4 "Carriers Not Returned" at bounding box center [719, 116] width 349 height 13
click at [662, 256] on h4 "Help Docs" at bounding box center [719, 258] width 349 height 12
click at [419, 422] on div "Shipping destination : Edit cm11 2tw , [GEOGRAPHIC_DATA] Cart : Edit Product 1 …" at bounding box center [526, 273] width 774 height 400
